Goal: Task Accomplishment & Management: Use online tool/utility

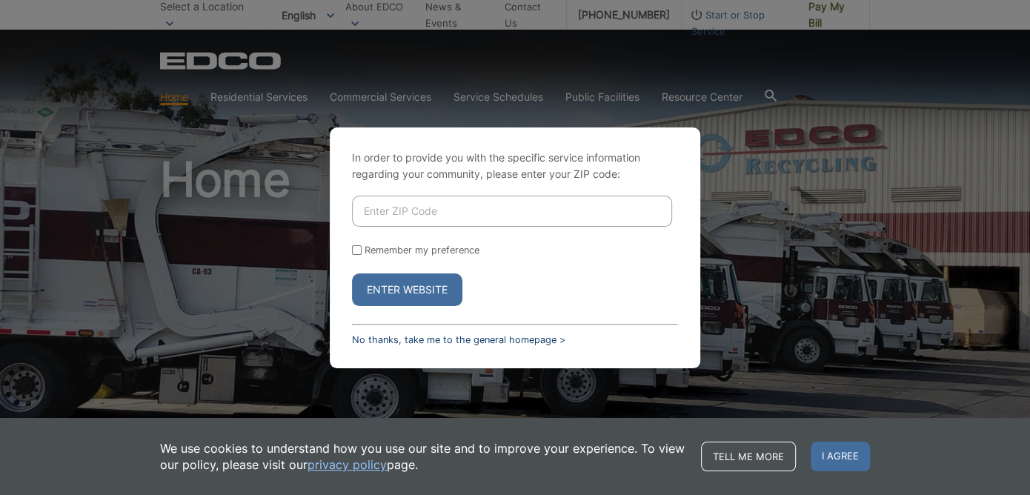
click at [441, 337] on link "No thanks, take me to the general homepage >" at bounding box center [458, 339] width 213 height 11
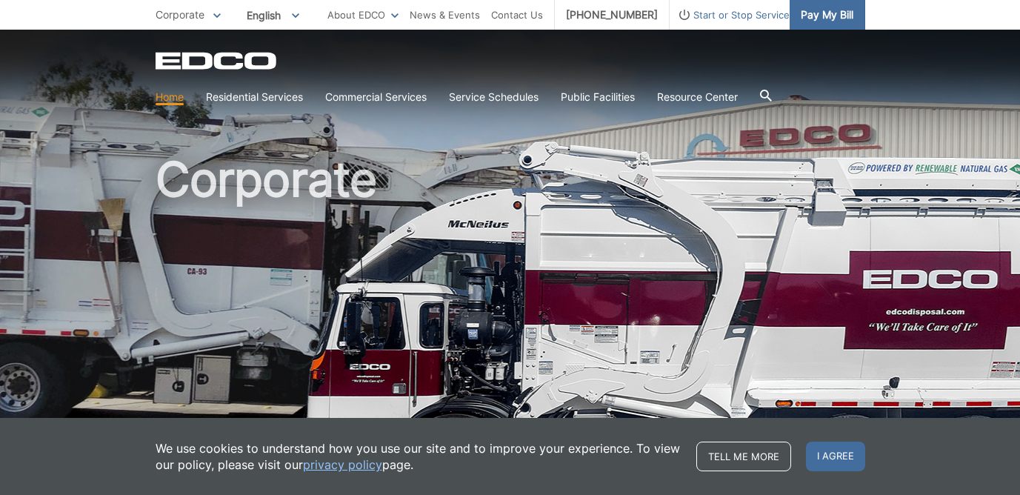
click at [822, 13] on span "Pay My Bill" at bounding box center [827, 15] width 53 height 16
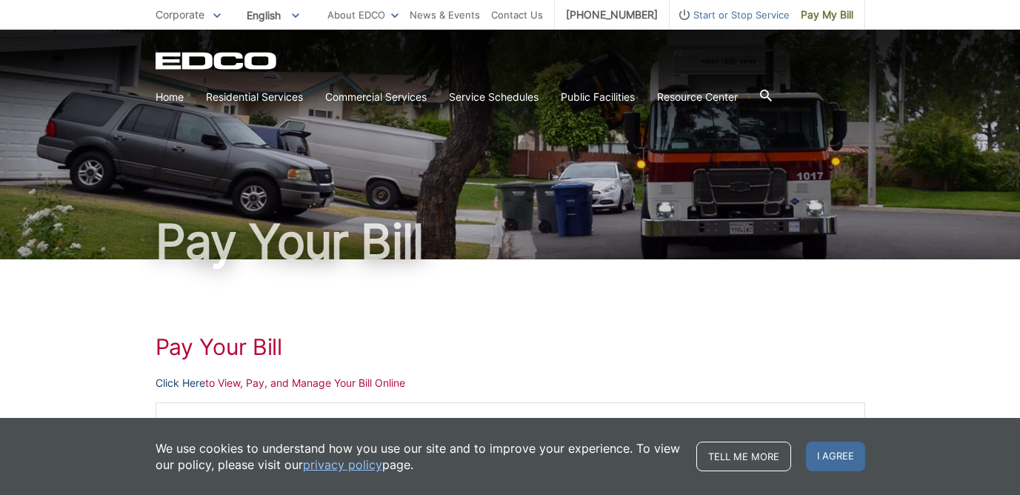
click at [199, 387] on link "Click Here" at bounding box center [181, 383] width 50 height 16
